Goal: Task Accomplishment & Management: Use online tool/utility

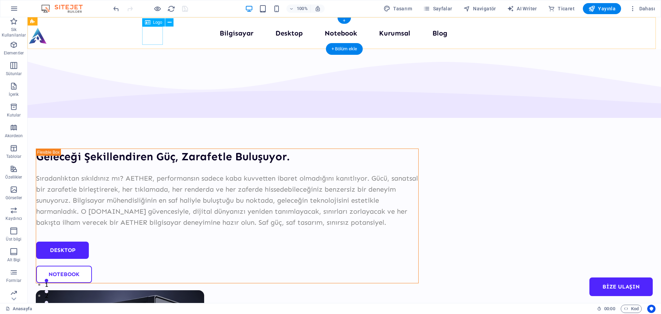
click at [48, 36] on div at bounding box center [38, 36] width 21 height 18
click at [48, 39] on div at bounding box center [38, 36] width 21 height 18
select select "px"
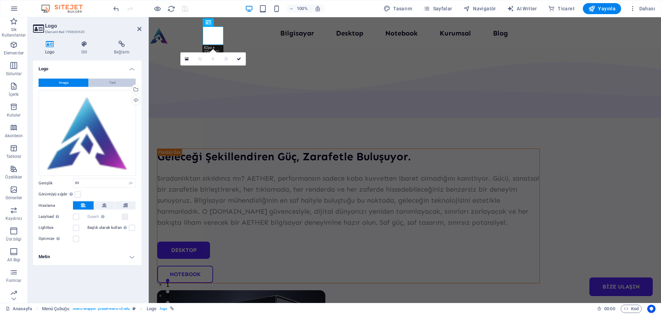
click at [115, 84] on span "Text" at bounding box center [112, 83] width 7 height 8
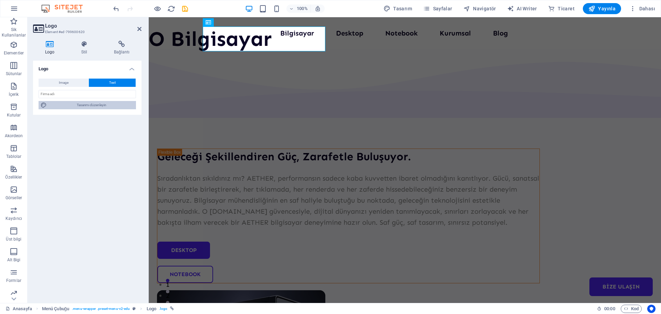
drag, startPoint x: 106, startPoint y: 104, endPoint x: 257, endPoint y: 61, distance: 157.0
click at [106, 104] on span "Tasarımı düzenleyin" at bounding box center [91, 105] width 85 height 8
select select "px"
select select "400"
select select "px"
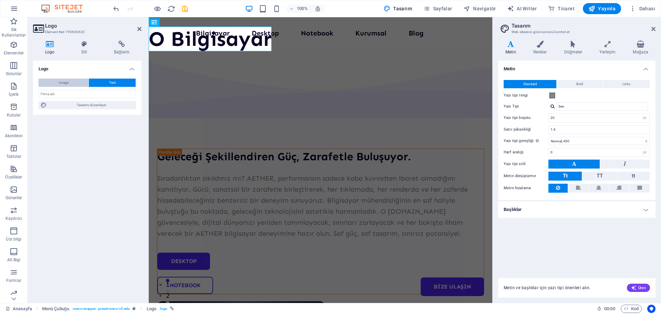
click at [75, 84] on button "Image" at bounding box center [64, 83] width 50 height 8
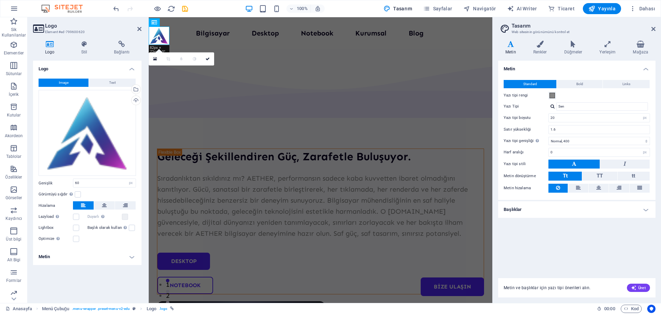
click at [130, 257] on h4 "Metin" at bounding box center [87, 256] width 109 height 17
click at [86, 55] on h4 "Stil" at bounding box center [85, 48] width 33 height 14
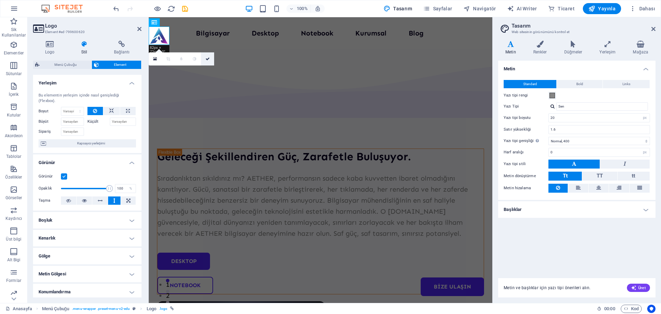
click at [211, 60] on link at bounding box center [207, 58] width 13 height 13
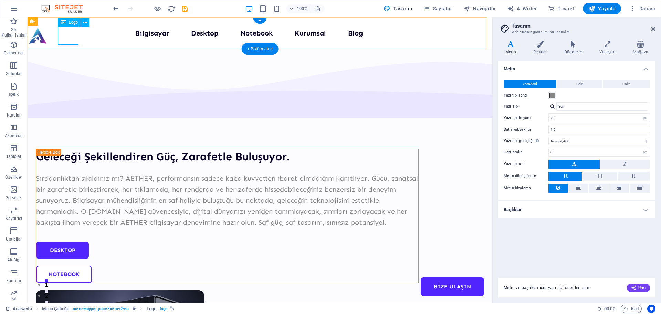
click at [48, 31] on div at bounding box center [38, 36] width 21 height 18
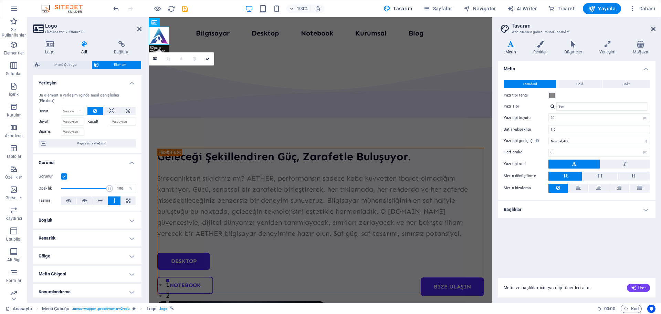
click at [47, 55] on div "Logo Stil Bağlantı Logo Image Text Dosyaları buraya sürükleyin, dosyaları seçme…" at bounding box center [87, 169] width 109 height 257
click at [49, 52] on h4 "Logo" at bounding box center [51, 48] width 36 height 14
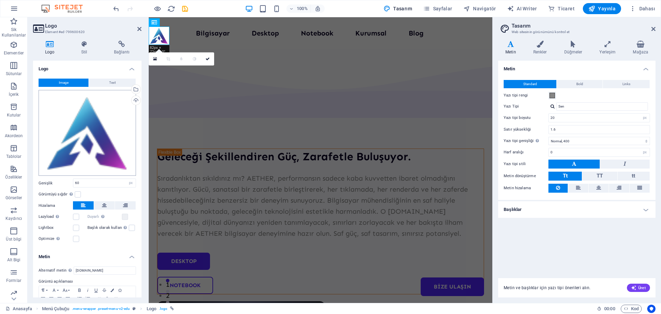
scroll to position [31, 0]
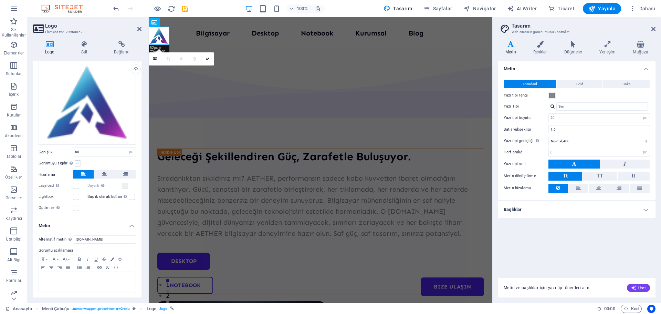
click at [78, 164] on label at bounding box center [78, 163] width 6 height 6
click at [0, 0] on input "Görüntüyü sığdır Görüntüyü otomatik olarak sabit bir genişliğe ve yüksekliğe sı…" at bounding box center [0, 0] width 0 height 0
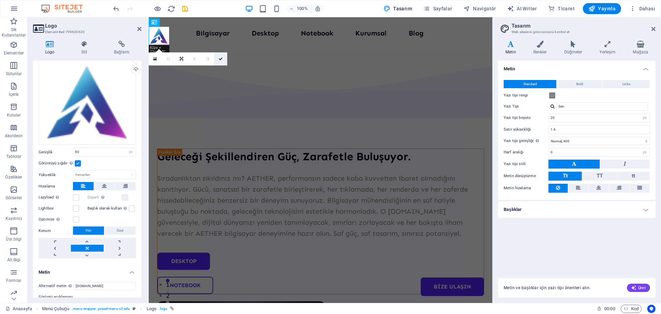
click at [222, 57] on icon at bounding box center [221, 59] width 4 height 4
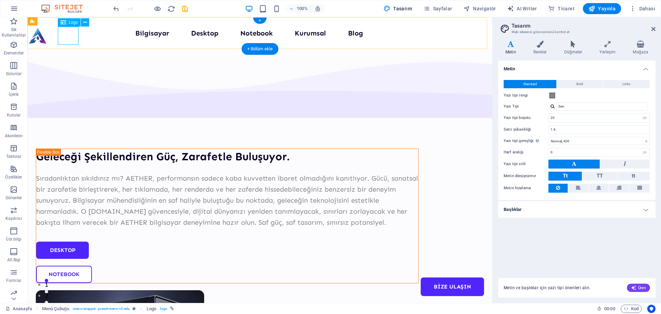
click at [48, 36] on div at bounding box center [38, 36] width 21 height 18
click at [48, 35] on div at bounding box center [38, 36] width 21 height 18
select select "px"
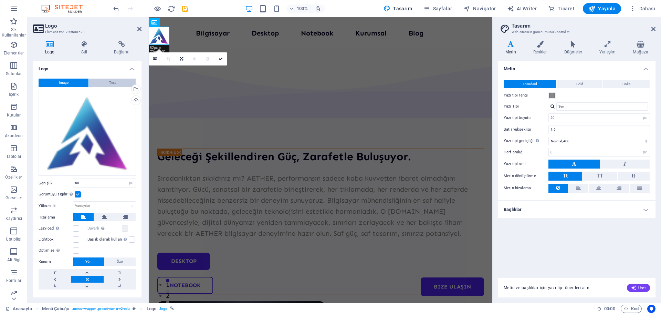
click at [107, 82] on button "Text" at bounding box center [112, 83] width 47 height 8
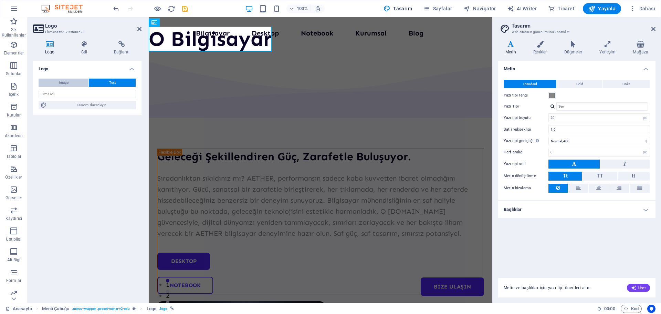
click at [79, 83] on button "Image" at bounding box center [64, 83] width 50 height 8
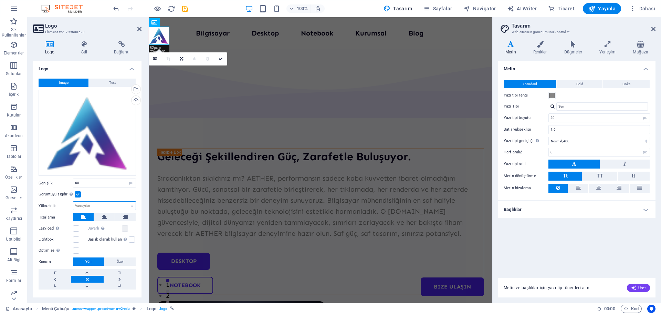
click at [100, 205] on select "Varsayılan otomatik px" at bounding box center [104, 206] width 62 height 8
click at [73, 202] on select "Varsayılan otomatik px" at bounding box center [104, 206] width 62 height 8
select select "DISABLED_OPTION_VALUE"
click at [219, 59] on icon at bounding box center [221, 59] width 4 height 4
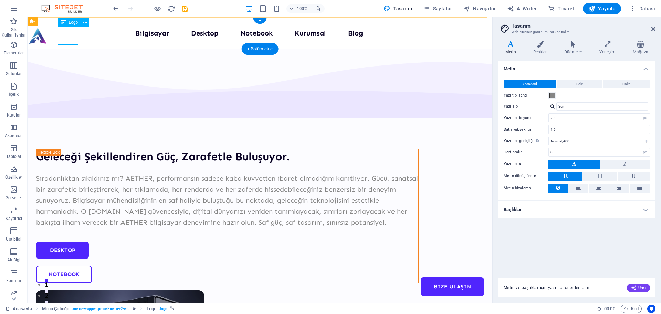
click at [48, 33] on div at bounding box center [38, 36] width 21 height 18
select select "px"
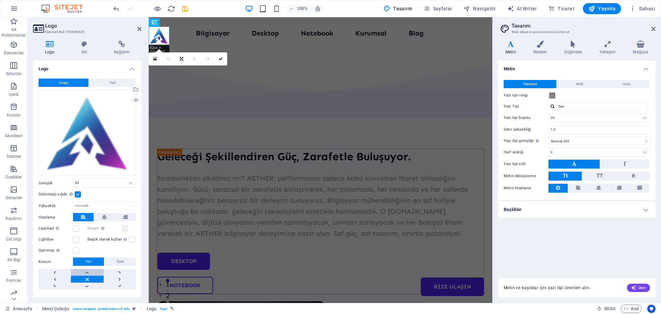
click at [91, 273] on link at bounding box center [87, 272] width 32 height 7
click at [92, 270] on link at bounding box center [87, 272] width 32 height 7
click at [219, 59] on icon at bounding box center [221, 59] width 4 height 4
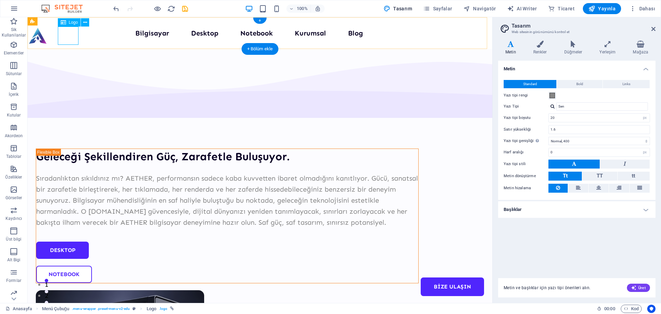
click at [48, 35] on div at bounding box center [38, 36] width 21 height 18
select select "px"
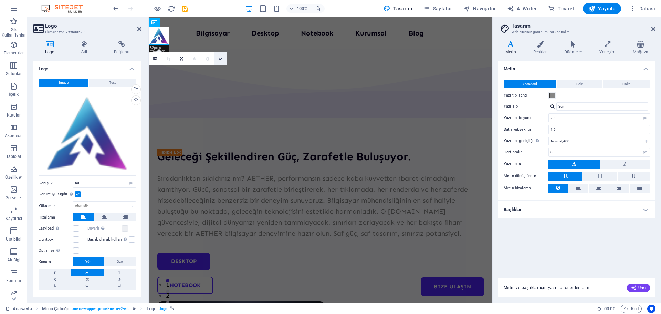
click at [222, 61] on link at bounding box center [220, 58] width 13 height 13
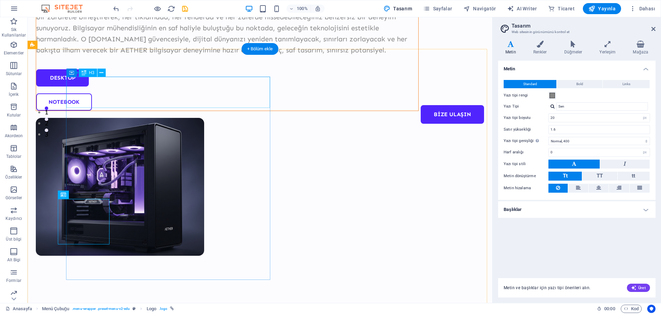
scroll to position [0, 0]
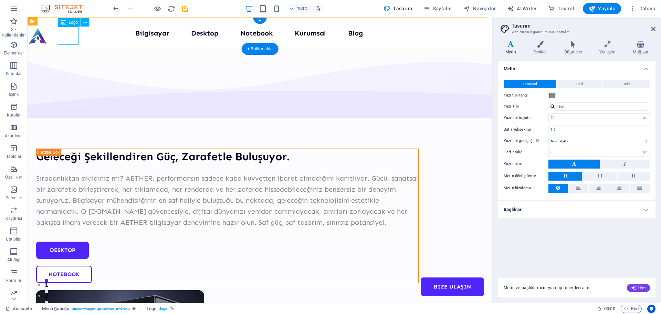
click at [48, 31] on div at bounding box center [38, 36] width 21 height 18
click at [48, 30] on div at bounding box center [38, 36] width 21 height 18
select select "px"
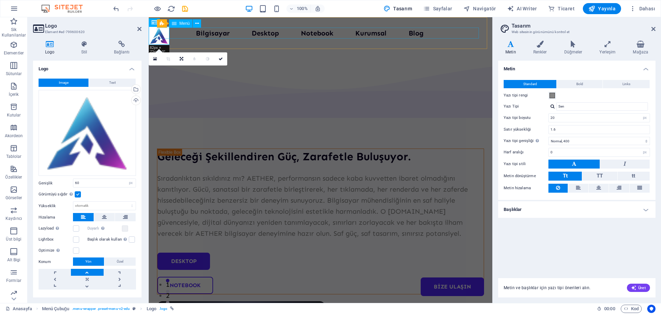
click at [458, 33] on nav "Bilgisayar Desktop Notebook Kurumsal Blog Bize Ulaşın" at bounding box center [320, 33] width 327 height 11
select select
select select "1"
select select
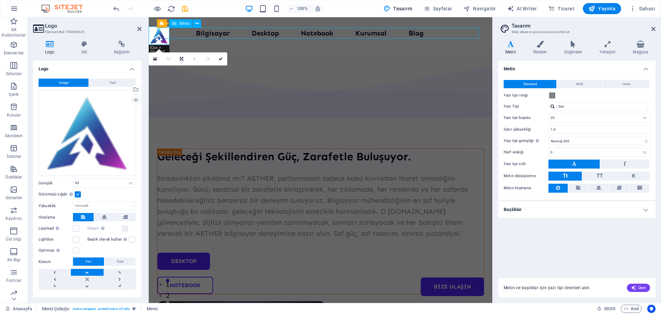
select select "2"
select select
select select "3"
select select
select select "4"
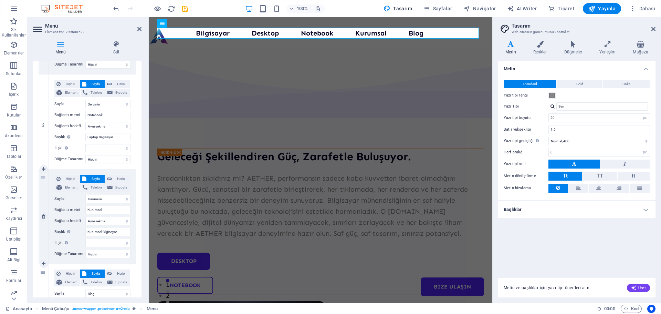
scroll to position [399, 0]
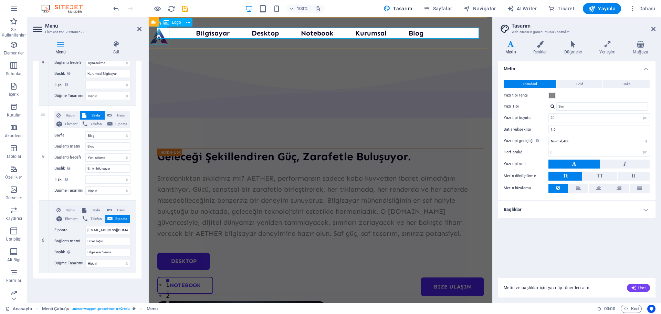
click at [160, 34] on div at bounding box center [159, 36] width 21 height 18
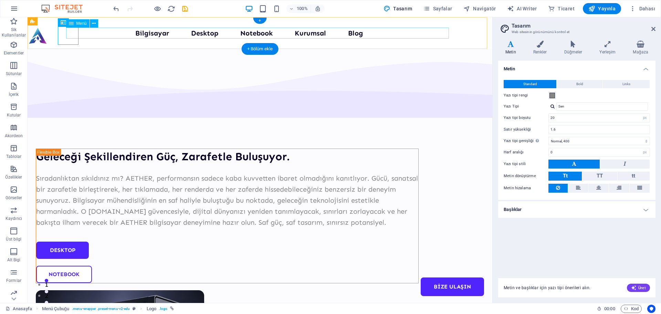
click at [161, 34] on nav "Bilgisayar Desktop Notebook Kurumsal Blog Bize Ulaşın" at bounding box center [260, 33] width 383 height 11
select select
select select "1"
select select
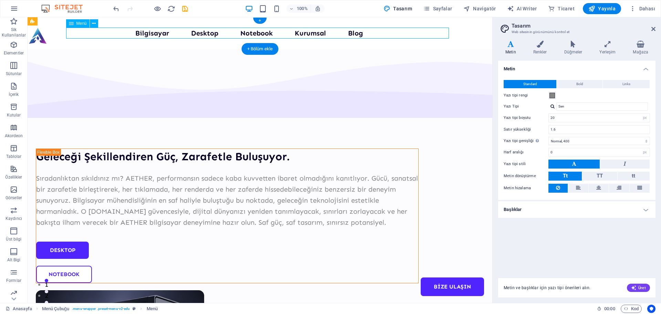
select select "2"
select select
select select "3"
select select
select select "4"
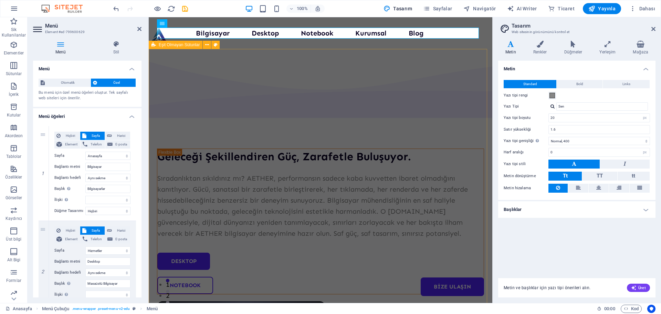
click at [193, 75] on div "Geleceği Şekillendiren Güç, Zarafetle Buluşuyor. Sıradanlıktan sıkıldınız mı? A…" at bounding box center [321, 285] width 344 height 473
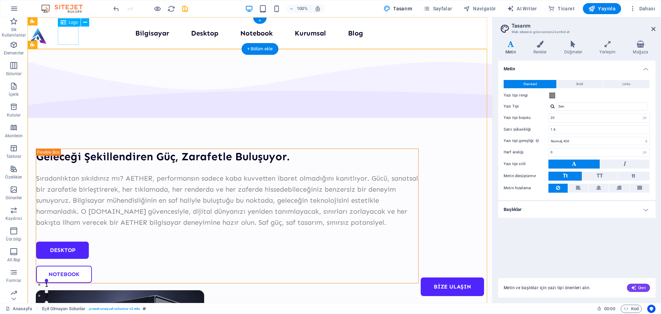
click at [48, 38] on div at bounding box center [38, 36] width 21 height 18
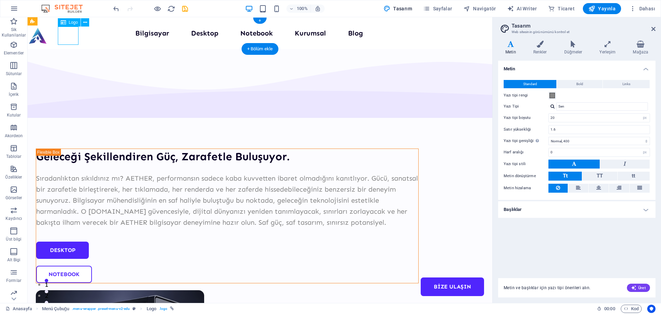
click at [48, 38] on div at bounding box center [38, 36] width 21 height 18
select select "px"
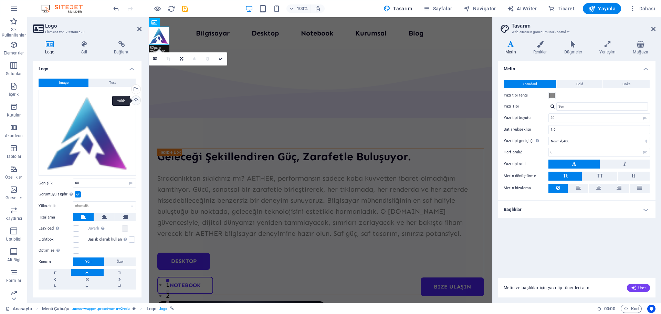
click at [138, 98] on div "Yükle" at bounding box center [135, 101] width 10 height 10
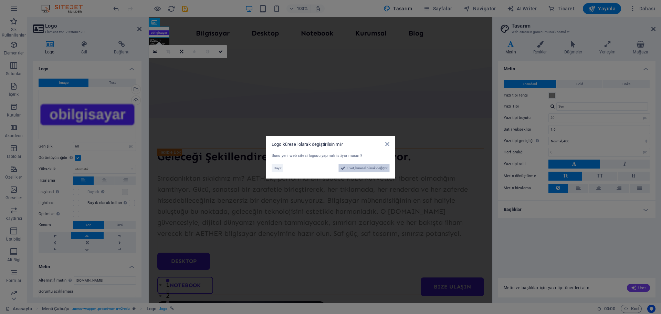
click at [356, 169] on span "Evet, küresel olarak değiştir" at bounding box center [368, 168] width 40 height 8
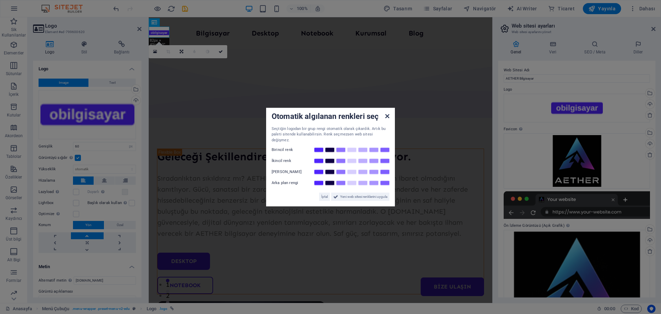
click at [389, 119] on icon at bounding box center [388, 116] width 4 height 6
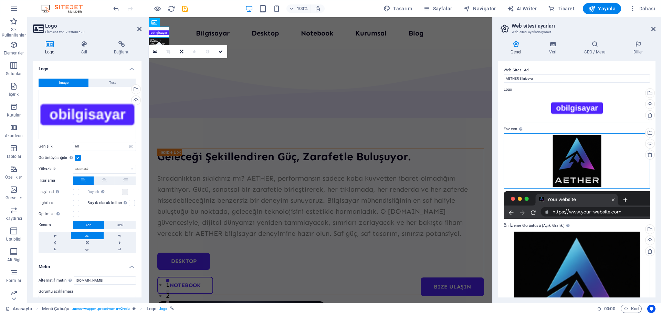
click at [577, 168] on div "Dosyaları buraya sürükleyin, dosyaları seçmek için tıklayın veya Dosyalardan ya…" at bounding box center [577, 160] width 146 height 55
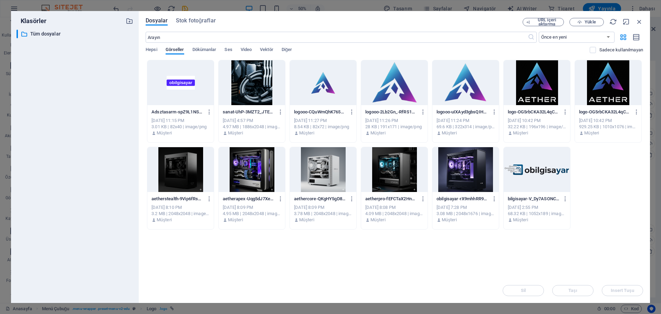
click at [327, 77] on div at bounding box center [323, 82] width 66 height 45
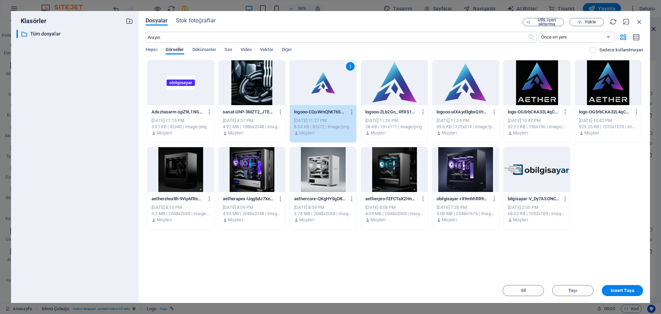
click at [327, 79] on div "1" at bounding box center [323, 82] width 66 height 45
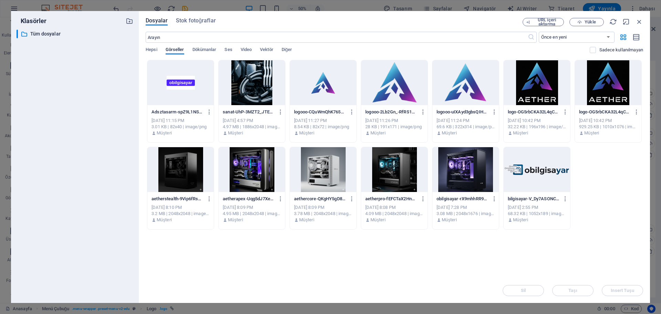
click at [327, 79] on div at bounding box center [323, 82] width 66 height 45
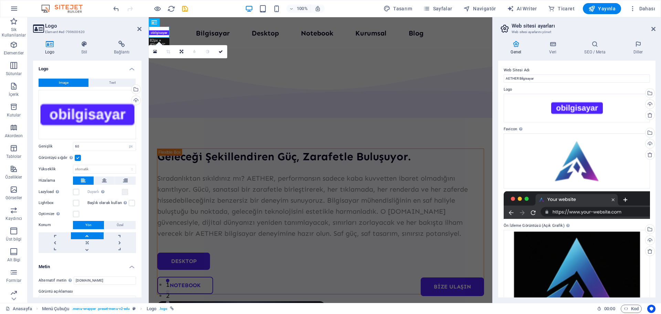
click at [77, 157] on label at bounding box center [78, 158] width 6 height 6
click at [0, 0] on input "Görüntüyü sığdır Görüntüyü otomatik olarak sabit bir genişliğe ve yüksekliğe sı…" at bounding box center [0, 0] width 0 height 0
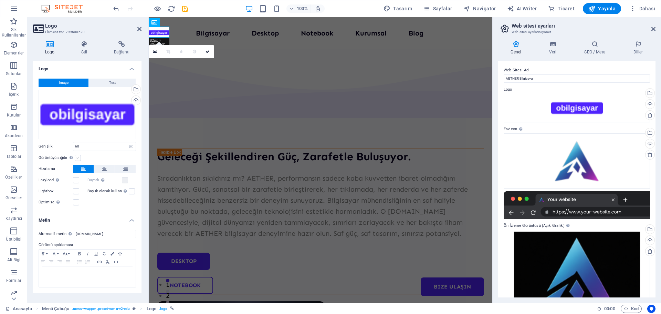
click at [78, 157] on label at bounding box center [78, 158] width 6 height 6
click at [0, 0] on input "Görüntüyü sığdır Görüntüyü otomatik olarak sabit bir genişliğe ve yüksekliğe sı…" at bounding box center [0, 0] width 0 height 0
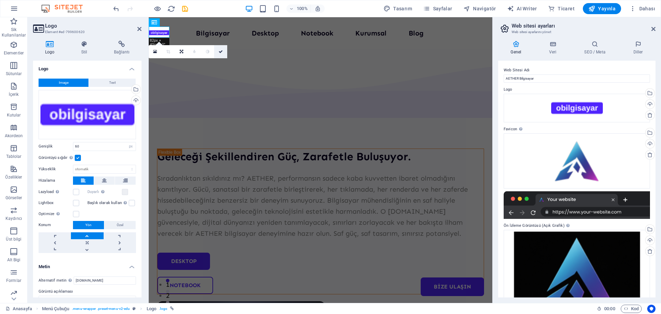
click at [220, 51] on icon at bounding box center [221, 52] width 4 height 4
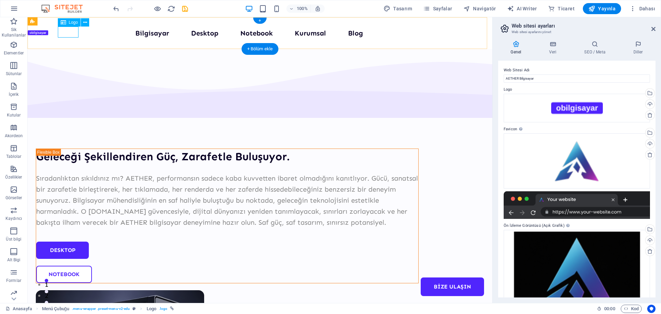
click at [48, 34] on div at bounding box center [38, 32] width 21 height 11
select select "px"
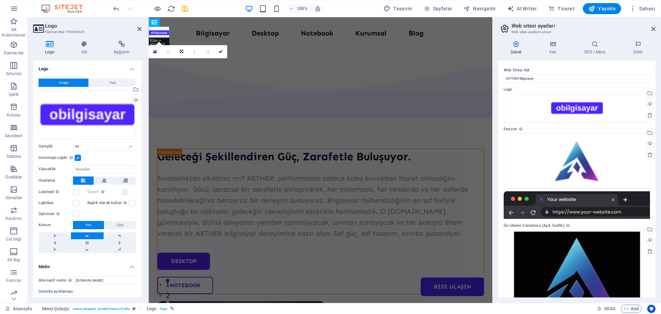
click at [76, 155] on label at bounding box center [78, 158] width 6 height 6
click at [0, 0] on input "Görüntüyü sığdır Görüntüyü otomatik olarak sabit bir genişliğe ve yüksekliğe sı…" at bounding box center [0, 0] width 0 height 0
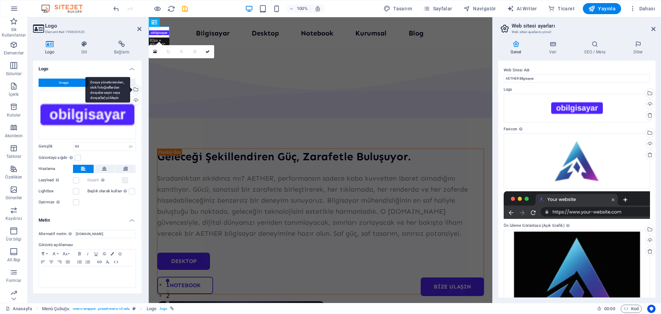
click at [139, 90] on div "Dosya yöneticisinden, stok fotoğraflardan dosyalar seçin veya dosya(lar) yükley…" at bounding box center [135, 90] width 10 height 10
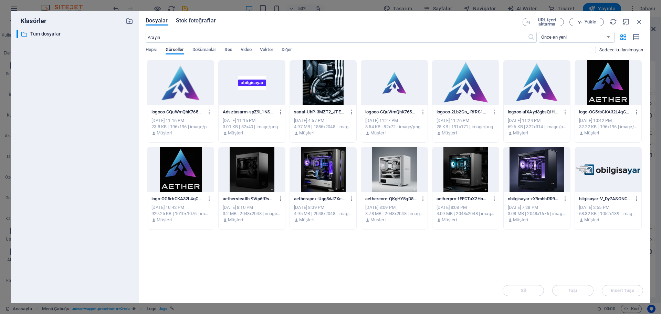
click at [192, 20] on span "Stok fotoğraflar" at bounding box center [196, 21] width 40 height 8
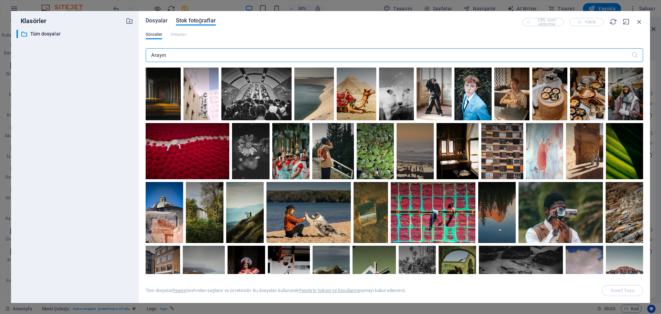
click at [161, 20] on span "Dosyalar" at bounding box center [157, 21] width 22 height 8
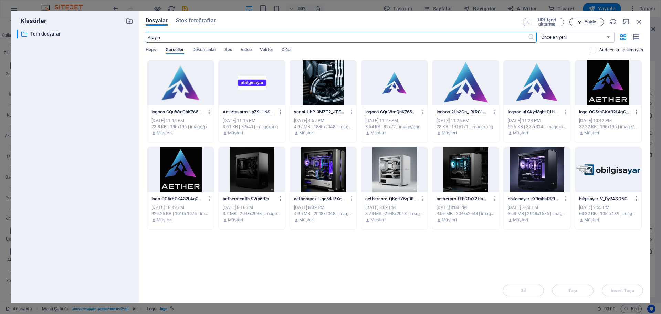
click at [598, 24] on span "Yükle" at bounding box center [587, 22] width 28 height 4
click at [586, 20] on span "Yükle" at bounding box center [590, 22] width 11 height 4
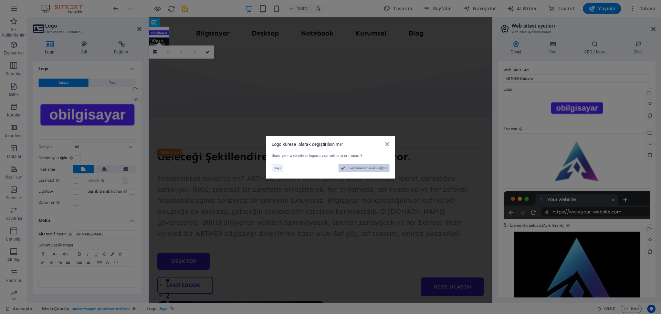
click at [351, 167] on span "Evet, küresel olarak değiştir" at bounding box center [368, 168] width 40 height 8
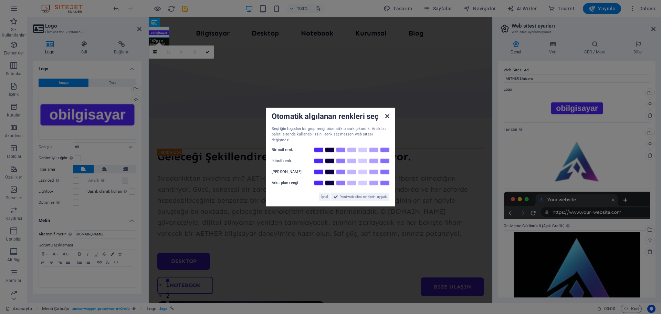
click at [389, 119] on icon at bounding box center [388, 116] width 4 height 6
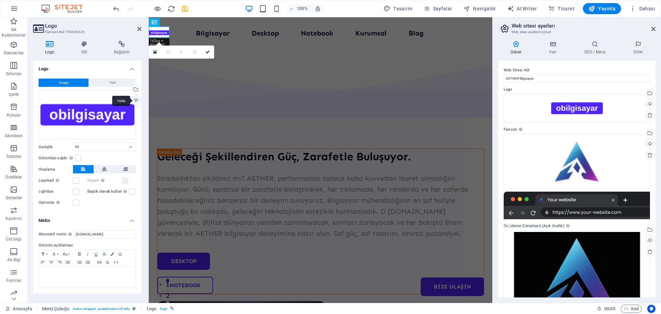
click at [135, 100] on div "Yükle" at bounding box center [135, 101] width 10 height 10
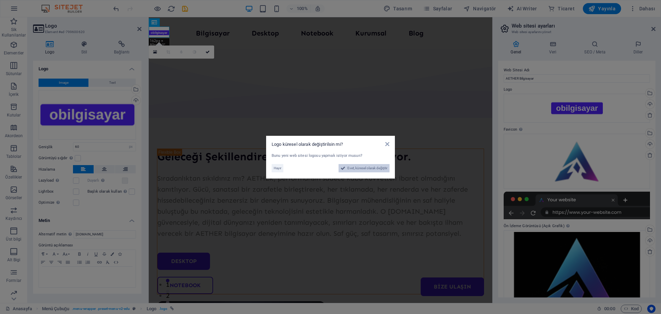
click at [353, 168] on span "Evet, küresel olarak değiştir" at bounding box center [368, 168] width 40 height 8
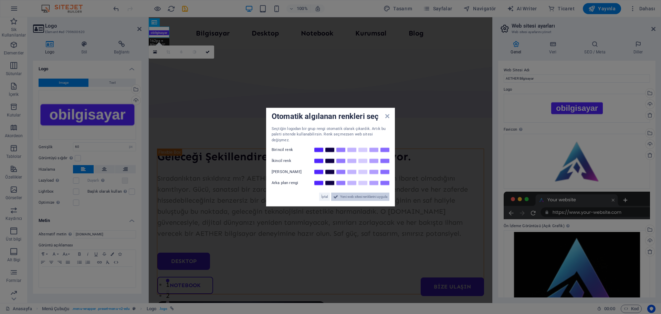
click at [366, 195] on span "Yeni web sitesi renklerini uygula" at bounding box center [363, 197] width 47 height 8
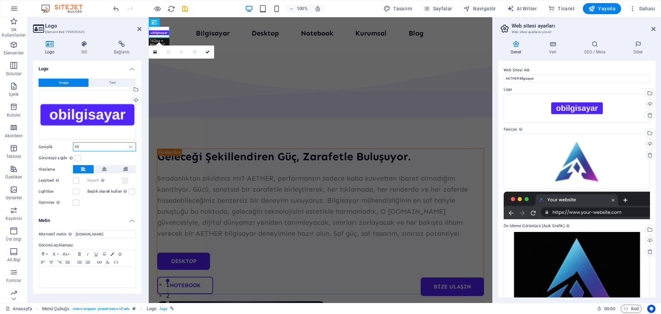
click at [102, 146] on input "60" at bounding box center [104, 147] width 62 height 8
click at [99, 145] on input "80" at bounding box center [104, 147] width 62 height 8
click at [99, 145] on input "90" at bounding box center [104, 147] width 62 height 8
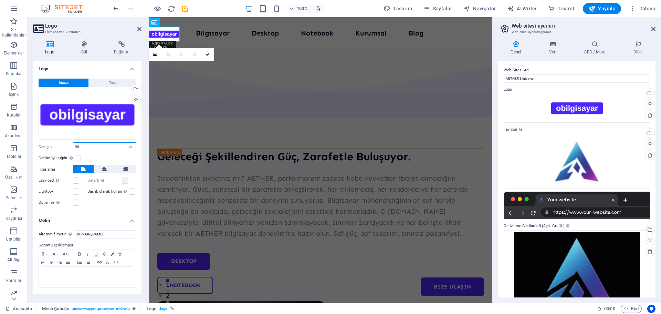
click at [99, 145] on input "90" at bounding box center [104, 147] width 62 height 8
type input "100"
click at [208, 57] on icon at bounding box center [208, 56] width 4 height 4
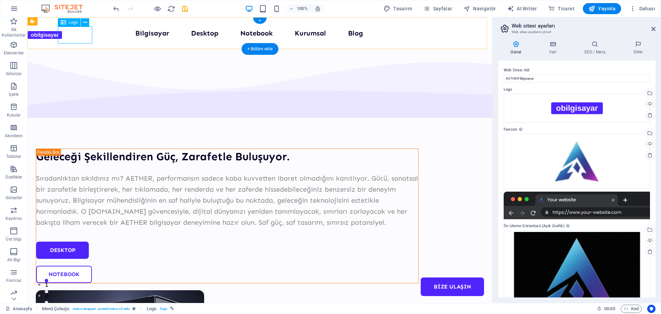
click at [62, 37] on div at bounding box center [45, 35] width 34 height 17
select select "px"
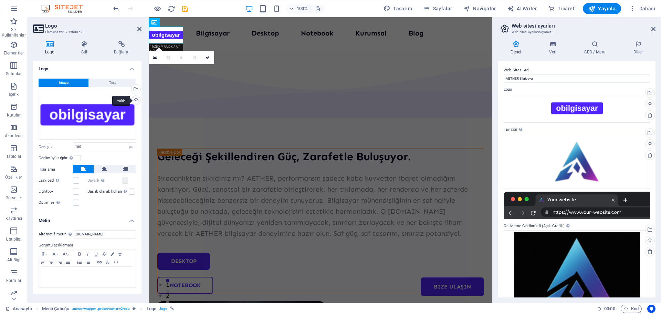
click at [135, 100] on div "Yükle" at bounding box center [135, 101] width 10 height 10
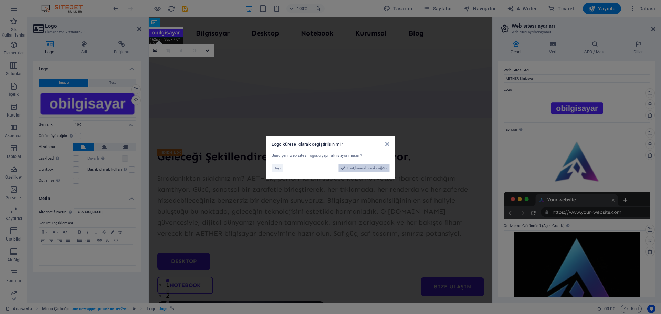
click at [346, 167] on button "Evet, küresel olarak değiştir" at bounding box center [364, 168] width 51 height 8
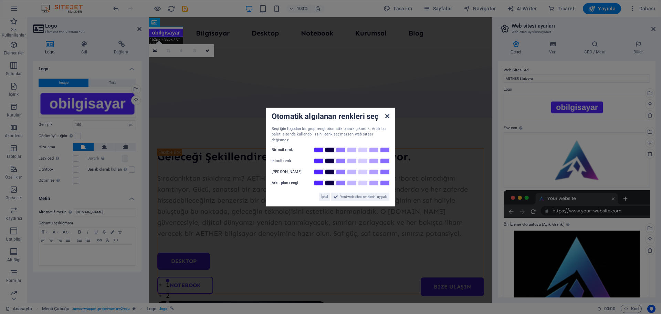
click at [388, 119] on icon at bounding box center [388, 116] width 4 height 6
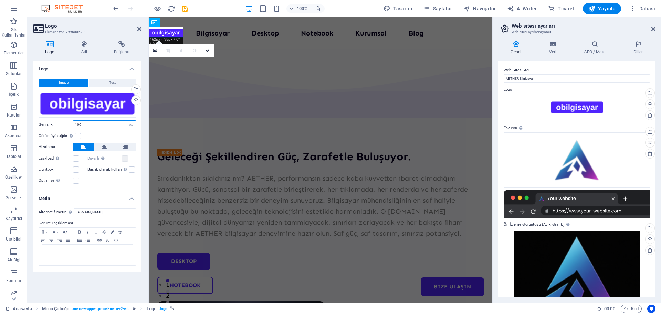
click at [104, 124] on input "100" at bounding box center [104, 125] width 62 height 8
type input "160"
click at [209, 51] on icon at bounding box center [208, 51] width 4 height 4
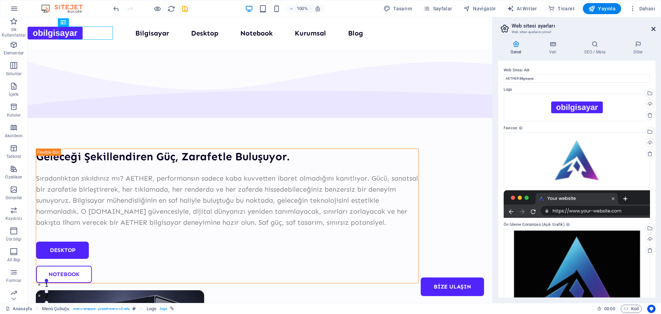
click at [653, 30] on icon at bounding box center [654, 29] width 4 height 6
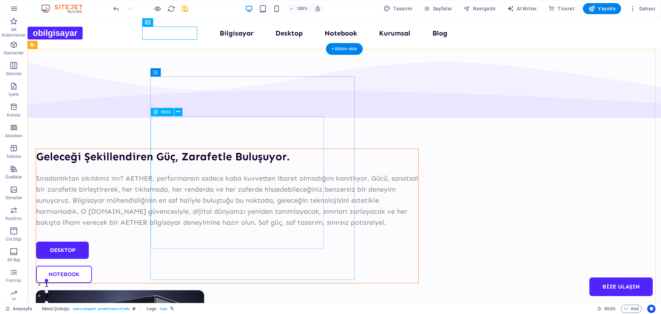
click at [314, 173] on div "Sıradanlıktan sıkıldınız mı? AETHER, performansın sadece kaba kuvvetten ibaret …" at bounding box center [227, 200] width 382 height 55
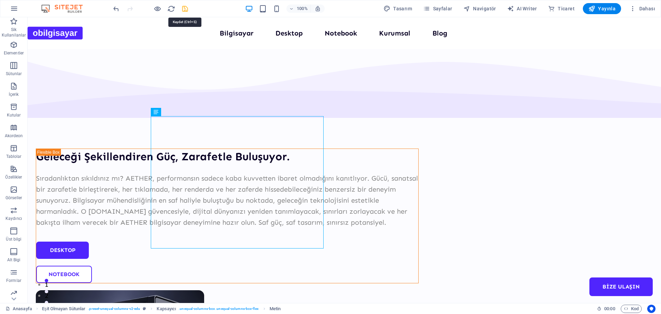
click at [186, 8] on icon "save" at bounding box center [185, 9] width 8 height 8
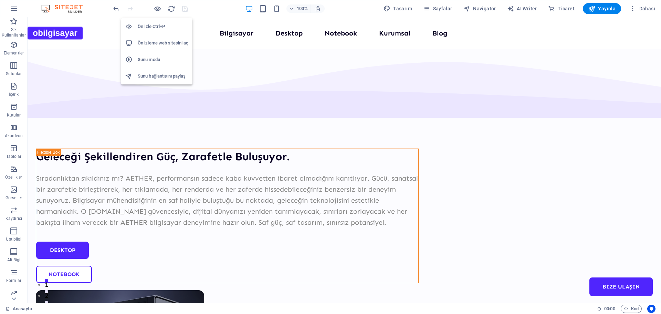
click at [163, 44] on h6 "Ön izleme web sitesini aç" at bounding box center [163, 43] width 51 height 8
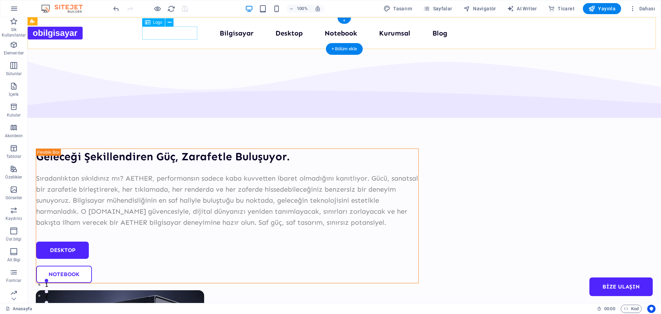
click at [83, 33] on div at bounding box center [55, 33] width 55 height 13
select select "px"
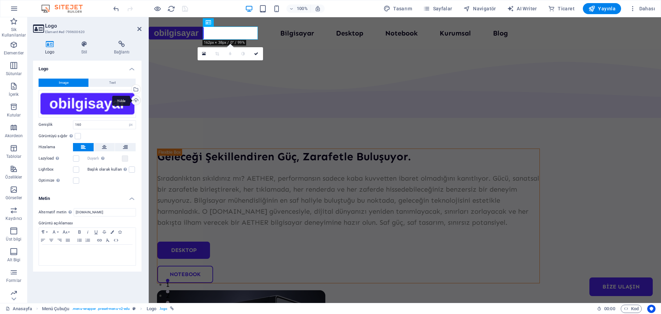
click at [134, 98] on div "Yükle" at bounding box center [135, 101] width 10 height 10
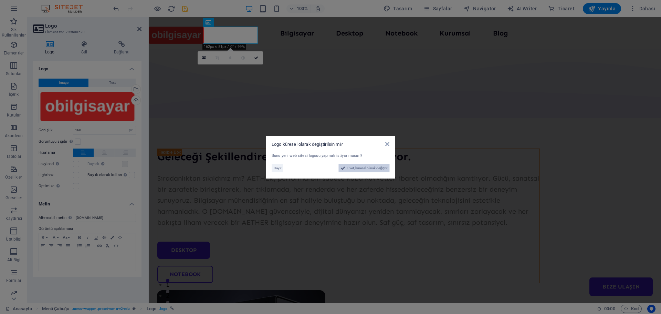
click at [362, 165] on span "Evet, küresel olarak değiştir" at bounding box center [368, 168] width 40 height 8
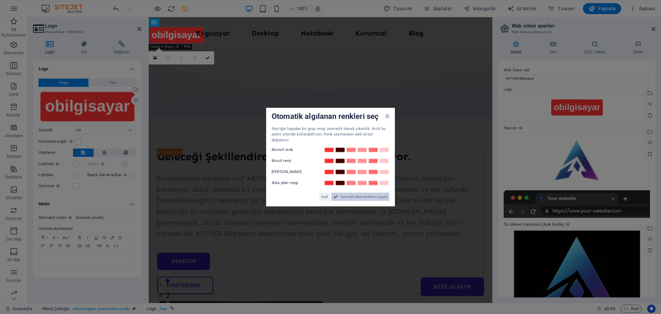
drag, startPoint x: 370, startPoint y: 194, endPoint x: 201, endPoint y: 172, distance: 169.9
click at [370, 194] on span "Yeni web sitesi renklerini uygula" at bounding box center [363, 197] width 47 height 8
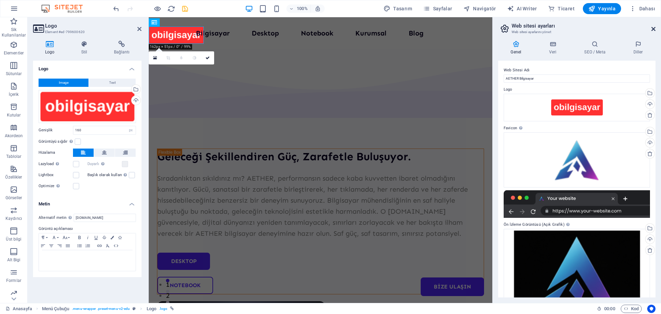
click at [655, 29] on icon at bounding box center [654, 29] width 4 height 6
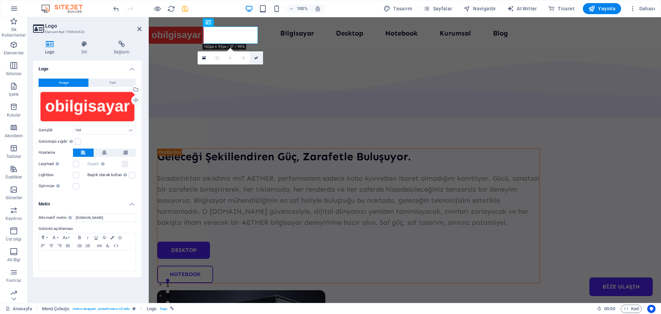
click at [257, 60] on link at bounding box center [256, 57] width 13 height 13
